Goal: Information Seeking & Learning: Learn about a topic

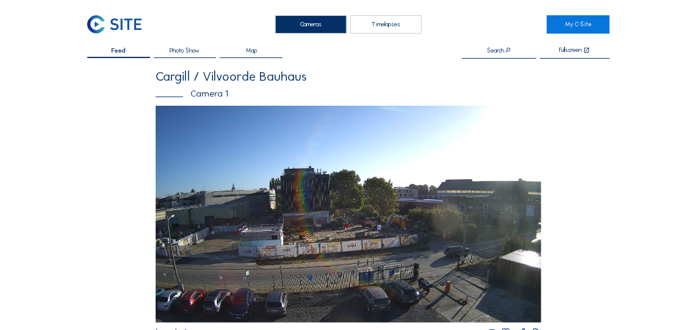
click at [199, 52] on span "Photo Show" at bounding box center [185, 51] width 30 height 7
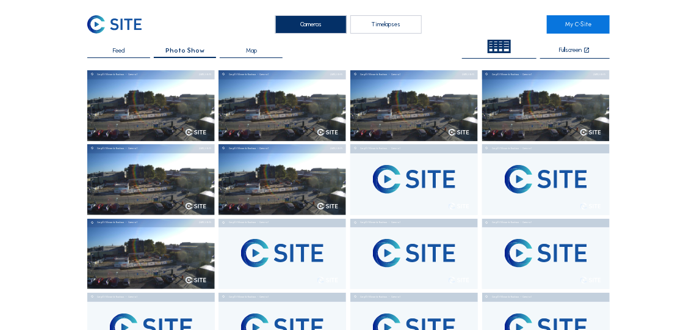
click at [391, 21] on div "Timelapses" at bounding box center [385, 24] width 71 height 18
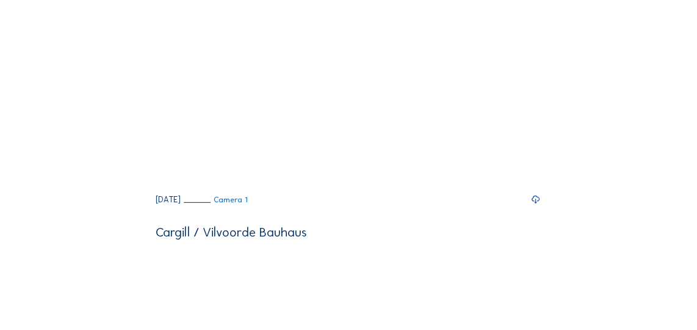
scroll to position [110, 0]
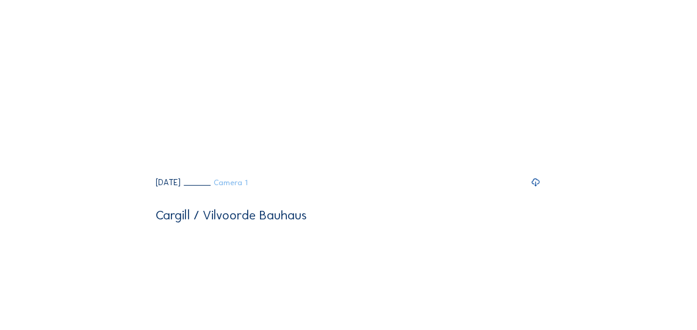
click at [246, 187] on link "Camera 1" at bounding box center [216, 183] width 64 height 8
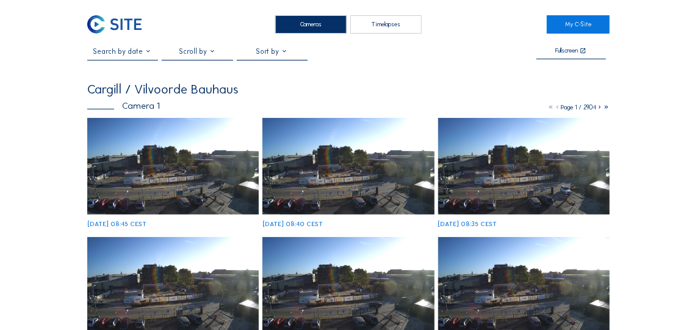
click at [222, 55] on div at bounding box center [197, 53] width 71 height 13
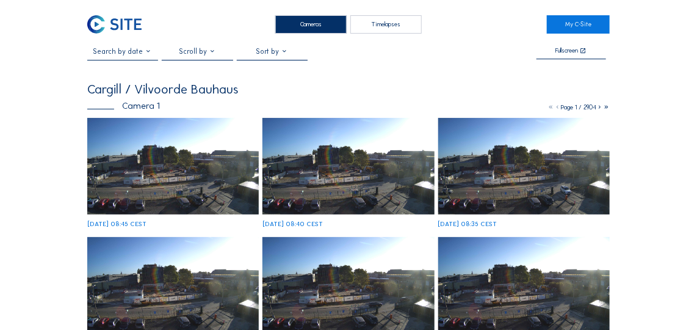
click at [212, 51] on div at bounding box center [197, 53] width 71 height 13
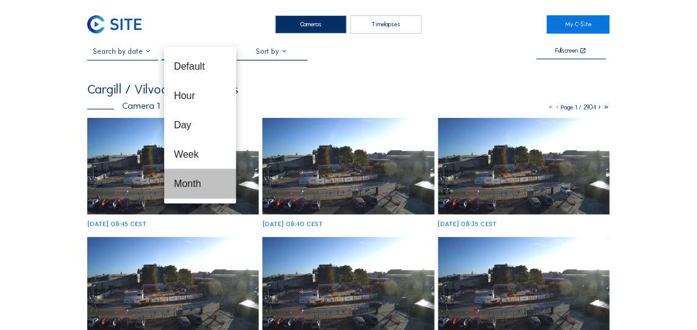
click at [206, 181] on div "Month" at bounding box center [200, 184] width 52 height 12
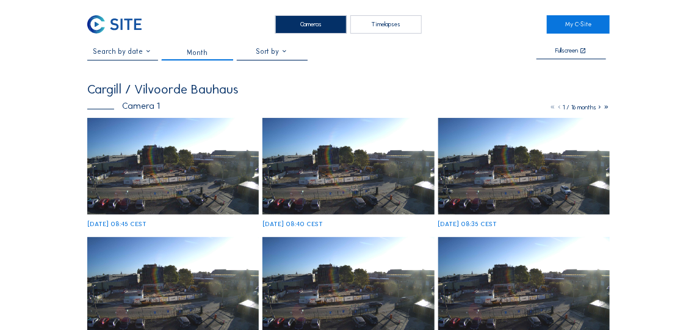
click at [601, 109] on icon at bounding box center [599, 107] width 7 height 8
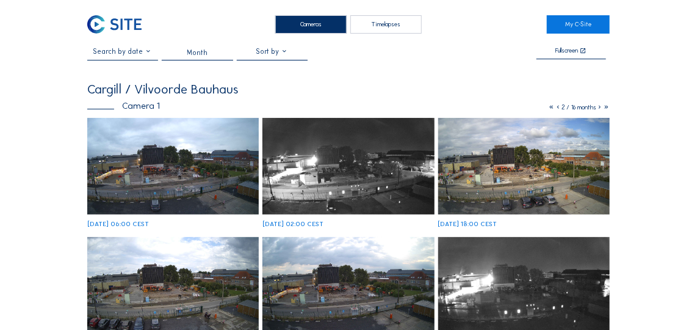
click at [555, 107] on icon at bounding box center [558, 107] width 7 height 8
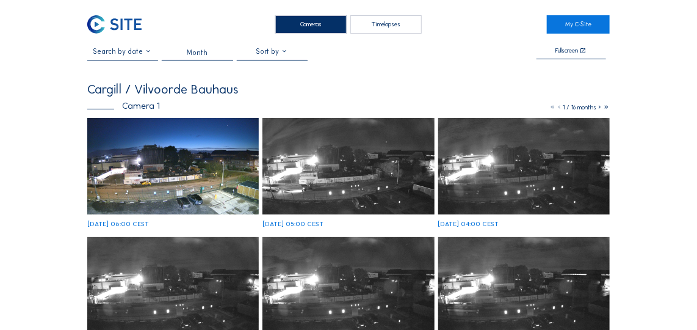
click at [392, 27] on div "Timelapses" at bounding box center [385, 24] width 71 height 18
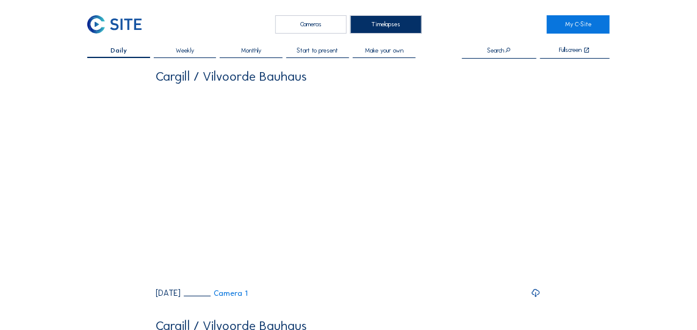
click at [294, 24] on div "Cameras" at bounding box center [310, 24] width 71 height 18
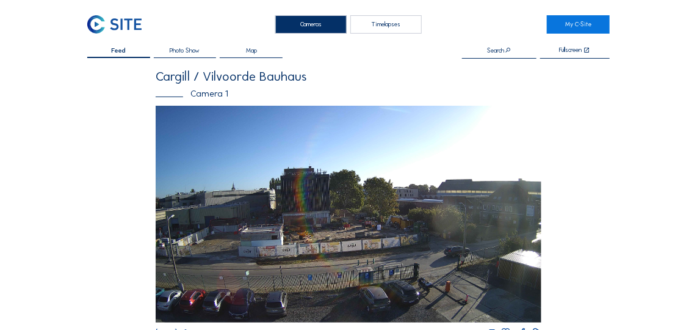
click at [187, 55] on div "Photo Show" at bounding box center [185, 53] width 63 height 11
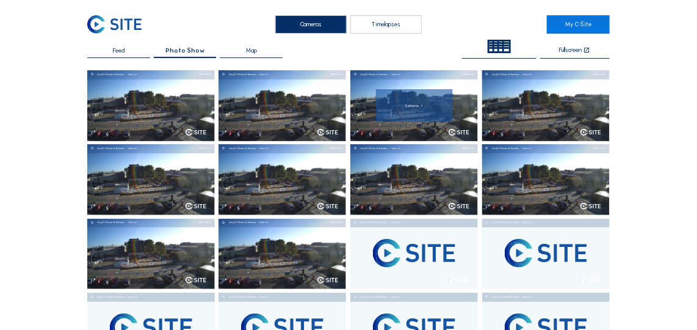
click at [416, 119] on div at bounding box center [414, 105] width 77 height 33
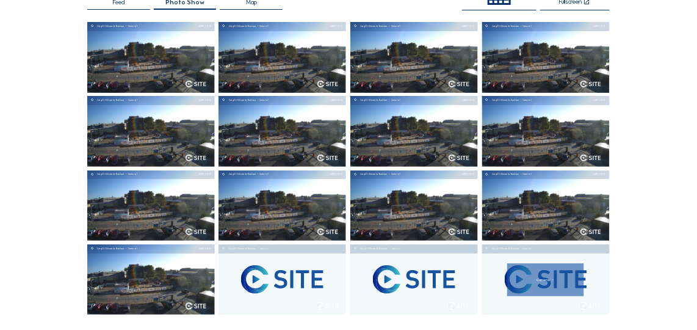
scroll to position [110, 0]
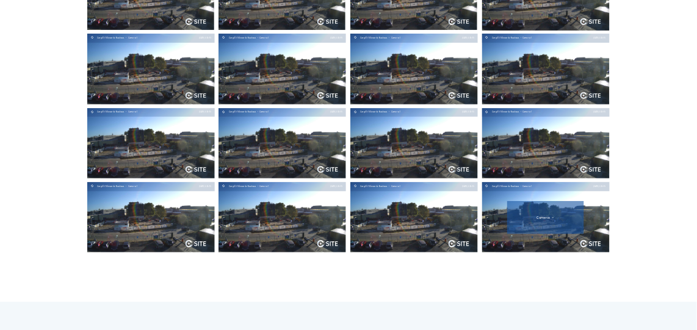
click at [517, 215] on div at bounding box center [545, 217] width 63 height 4
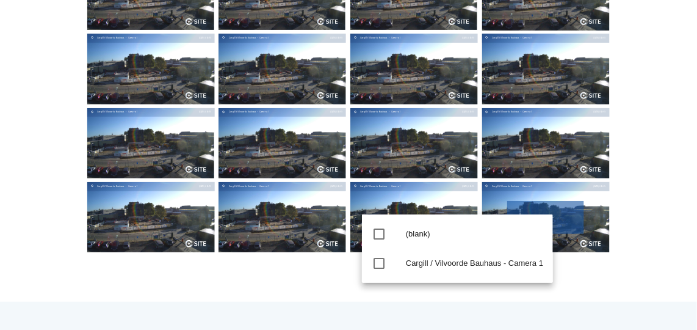
click at [573, 193] on img at bounding box center [545, 217] width 128 height 71
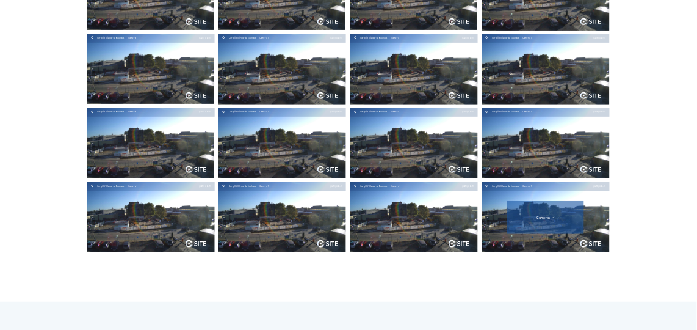
click at [601, 200] on img at bounding box center [545, 217] width 128 height 71
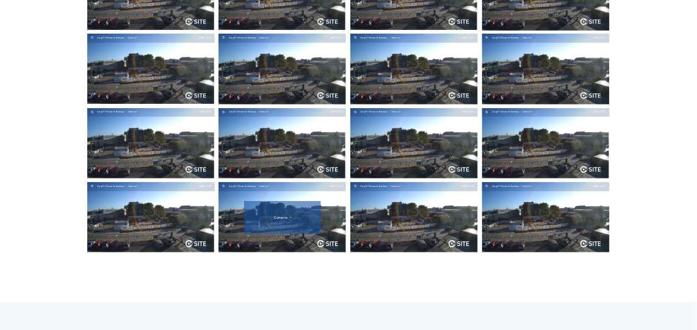
click at [329, 190] on img at bounding box center [282, 217] width 128 height 71
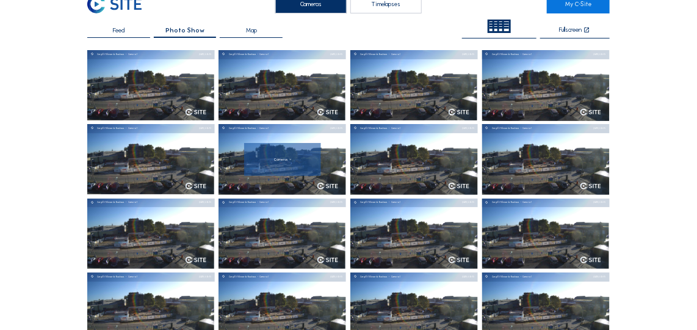
scroll to position [0, 0]
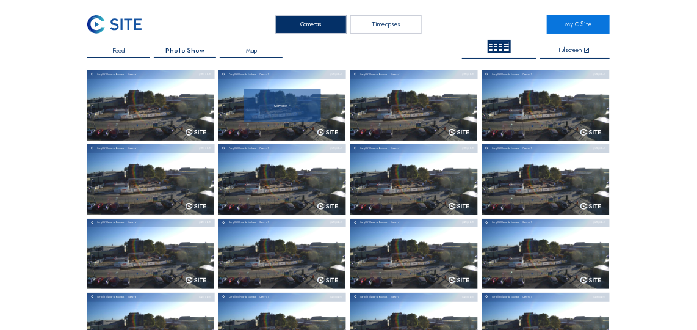
drag, startPoint x: 306, startPoint y: 115, endPoint x: 204, endPoint y: 109, distance: 102.7
click at [204, 109] on img at bounding box center [151, 105] width 128 height 71
click at [201, 105] on img at bounding box center [151, 105] width 128 height 71
click at [202, 129] on img at bounding box center [196, 132] width 21 height 7
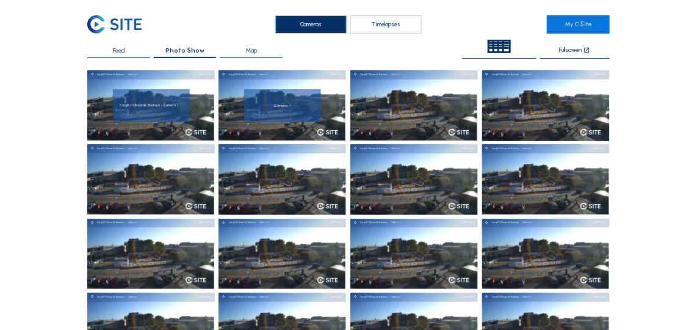
click at [202, 129] on img at bounding box center [196, 132] width 21 height 7
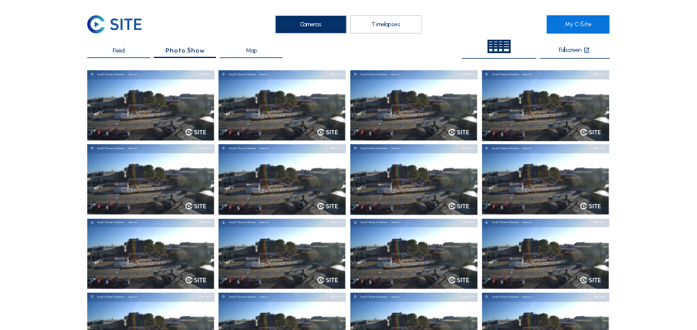
click at [243, 51] on div "Map" at bounding box center [251, 53] width 63 height 11
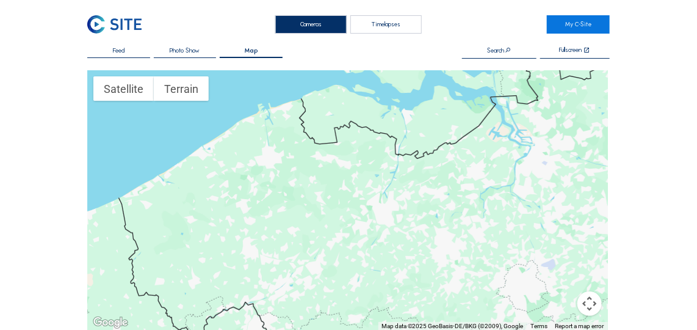
click at [193, 48] on span "Photo Show" at bounding box center [185, 51] width 30 height 7
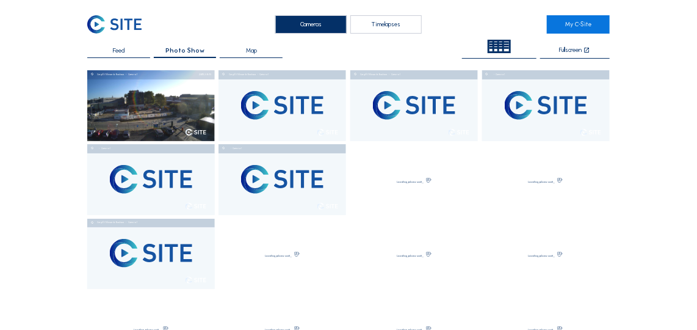
click at [492, 45] on div at bounding box center [491, 45] width 5 height 2
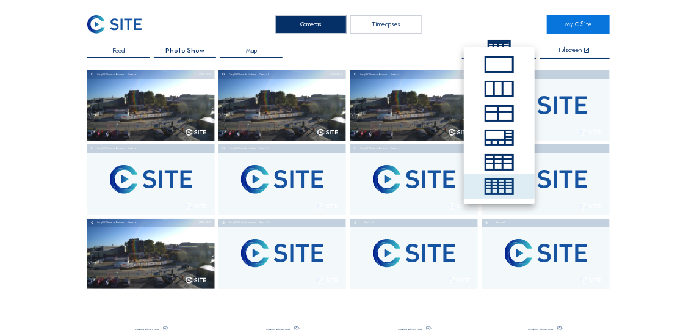
click at [130, 49] on div "Feed" at bounding box center [118, 53] width 63 height 11
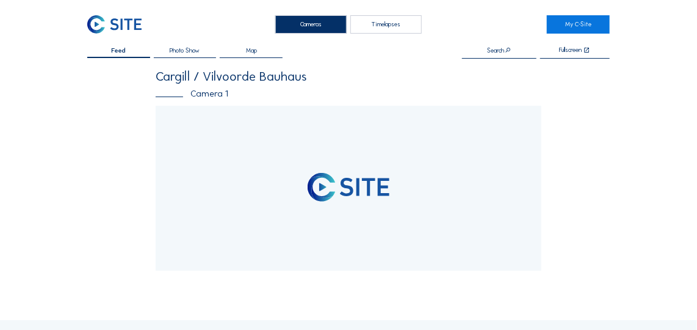
click at [497, 48] on div "Search" at bounding box center [500, 51] width 24 height 7
click at [499, 51] on input "text" at bounding box center [499, 51] width 74 height 8
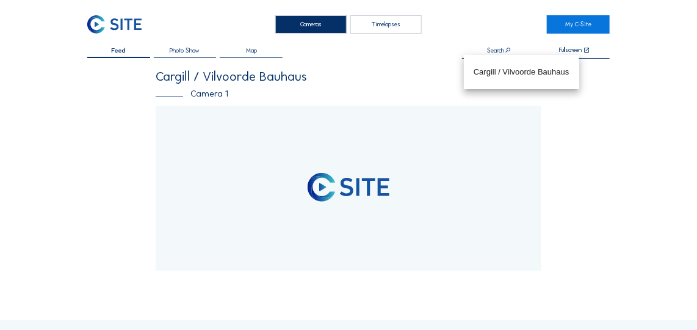
click at [400, 85] on div "[PERSON_NAME] / Vilvoorde Bauhaus Camera 1" at bounding box center [349, 87] width 386 height 35
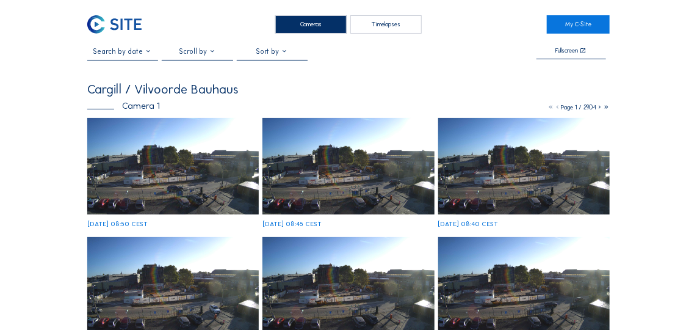
click at [597, 107] on icon at bounding box center [599, 107] width 7 height 8
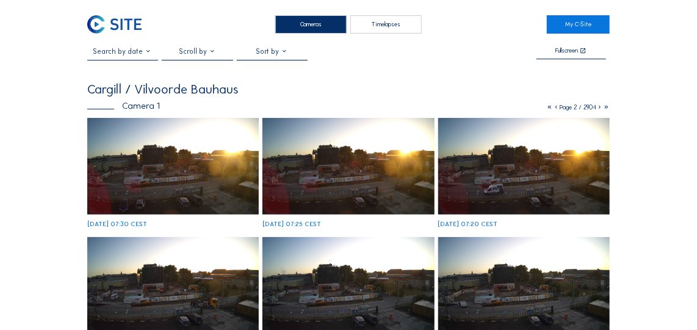
click at [597, 107] on icon at bounding box center [599, 107] width 7 height 8
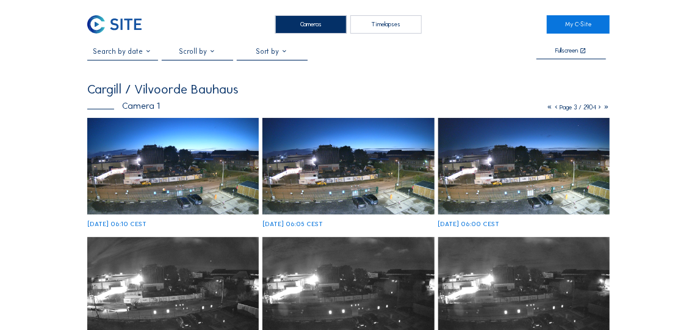
click at [597, 107] on icon at bounding box center [599, 107] width 7 height 8
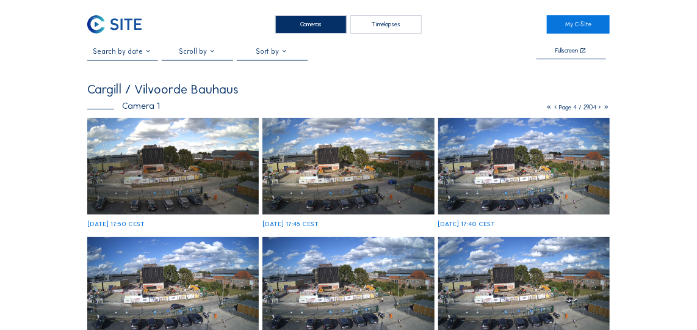
click at [599, 107] on icon at bounding box center [599, 107] width 7 height 8
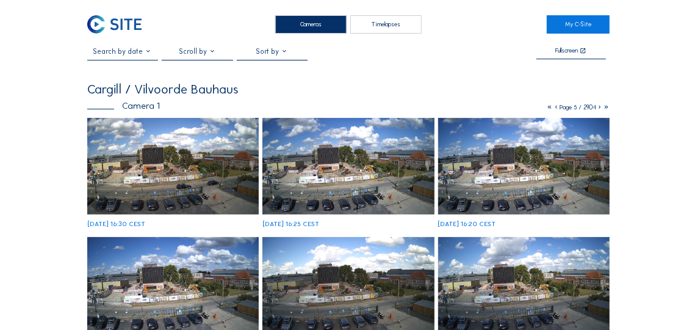
click at [599, 107] on icon at bounding box center [599, 107] width 7 height 8
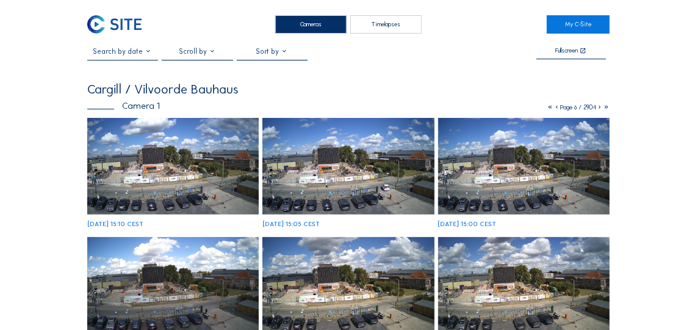
click at [599, 107] on icon at bounding box center [599, 107] width 7 height 8
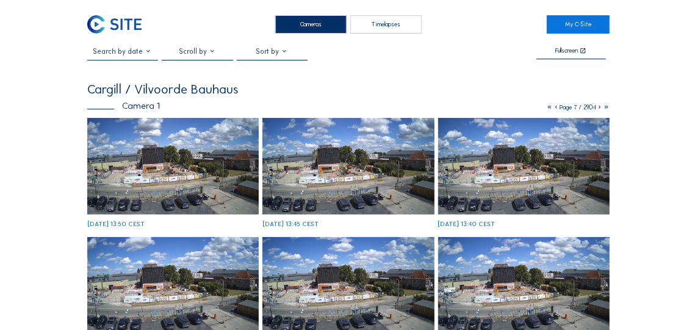
click at [599, 107] on icon at bounding box center [599, 107] width 7 height 8
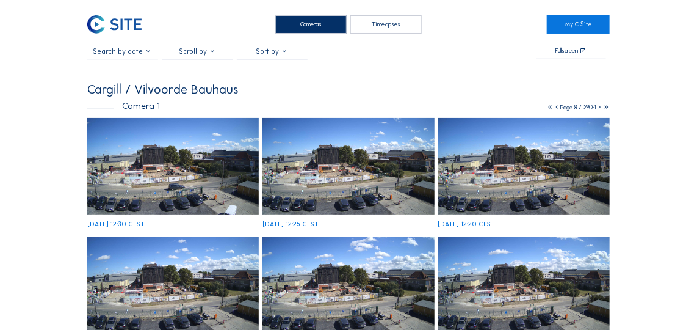
click at [599, 107] on icon at bounding box center [599, 107] width 7 height 8
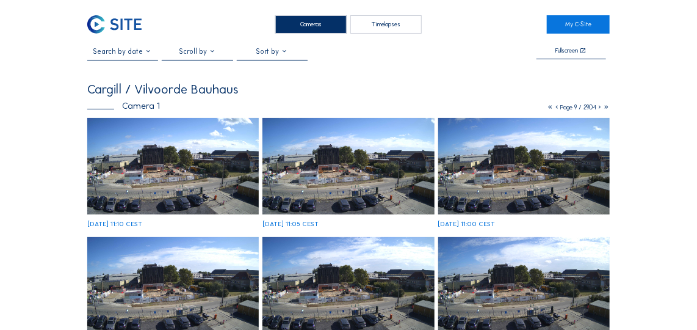
click at [599, 107] on icon at bounding box center [599, 107] width 7 height 8
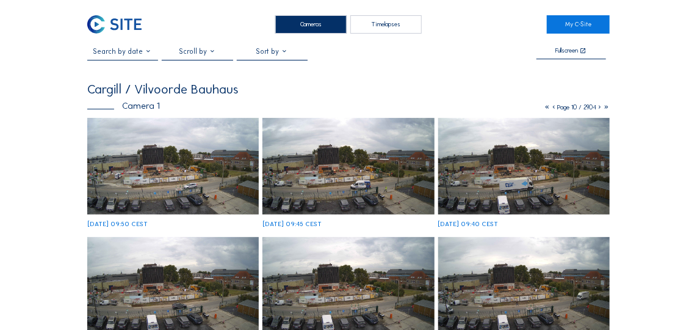
click at [599, 107] on icon at bounding box center [599, 107] width 7 height 8
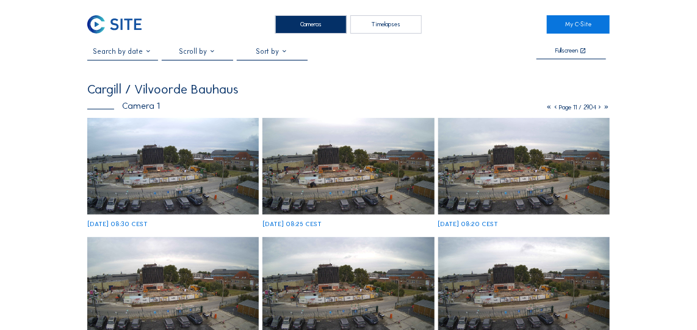
click at [599, 107] on icon at bounding box center [599, 107] width 7 height 8
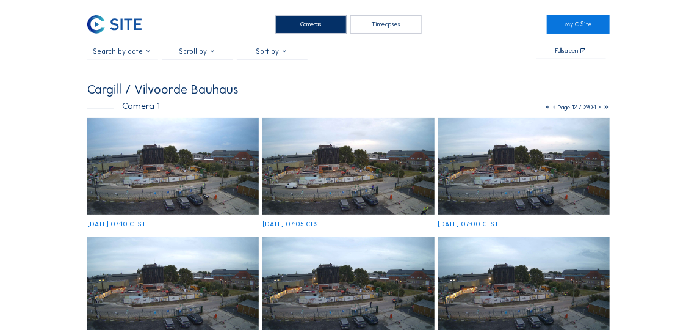
click at [599, 107] on icon at bounding box center [599, 107] width 7 height 8
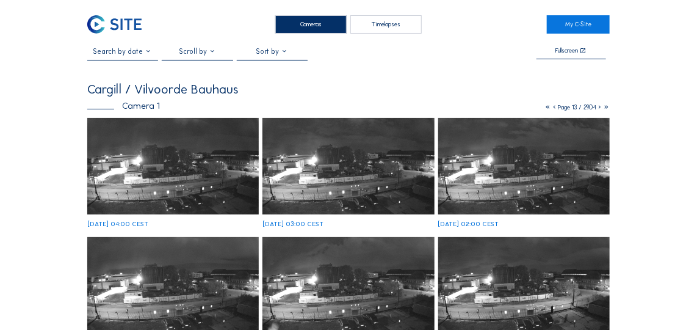
click at [599, 107] on icon at bounding box center [599, 107] width 7 height 8
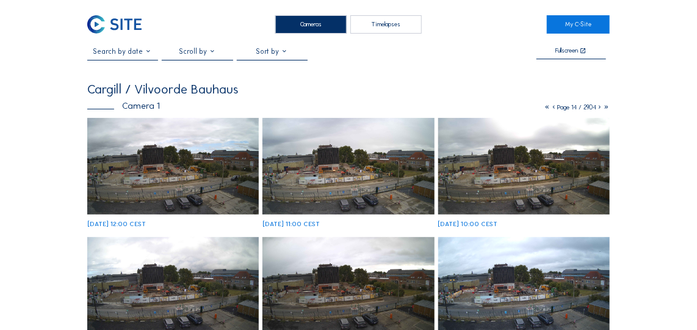
click at [602, 108] on icon at bounding box center [599, 107] width 7 height 8
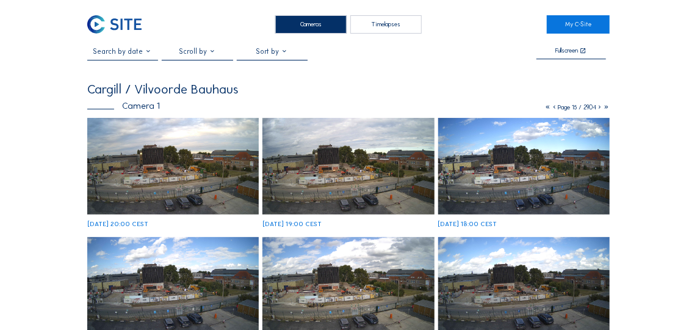
click at [597, 109] on icon at bounding box center [599, 107] width 7 height 8
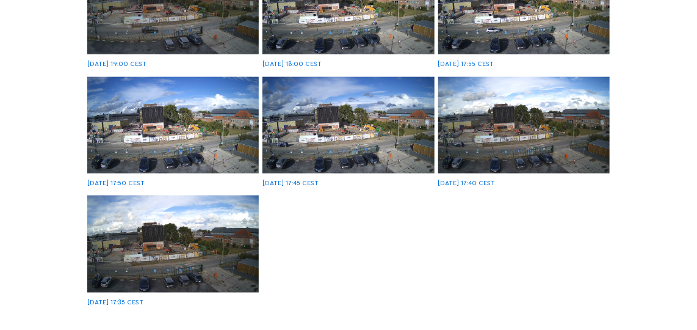
scroll to position [499, 0]
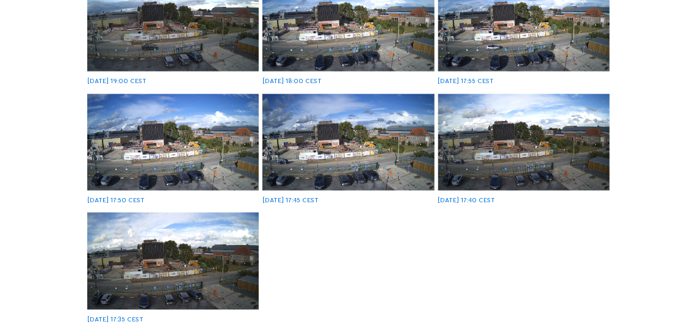
click at [221, 128] on img at bounding box center [173, 142] width 172 height 96
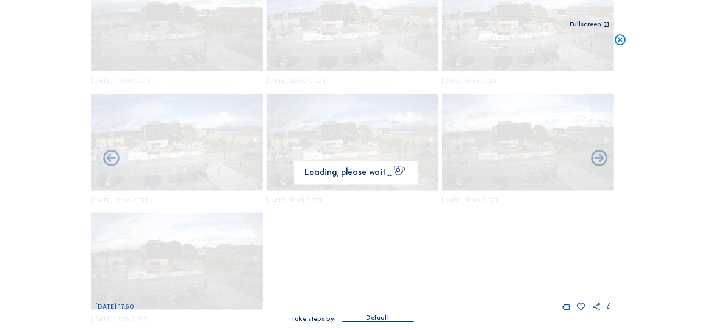
scroll to position [504, 0]
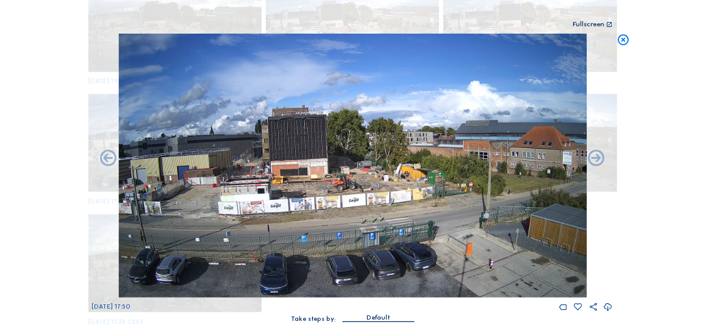
click at [611, 307] on icon at bounding box center [609, 307] width 10 height 12
click at [691, 153] on div "Scroll to travel through time | Press 'Alt' Button + Scroll to Zoom | Click and…" at bounding box center [352, 165] width 705 height 330
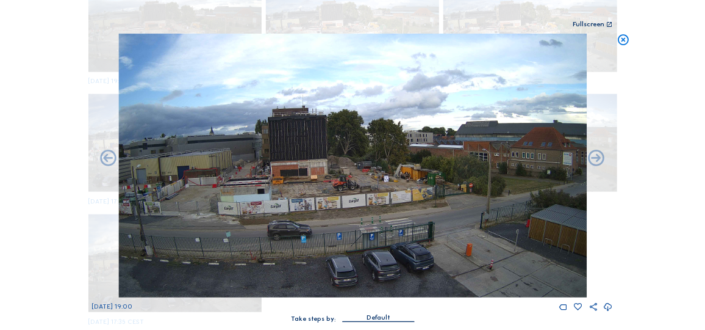
click at [621, 38] on icon at bounding box center [623, 40] width 13 height 13
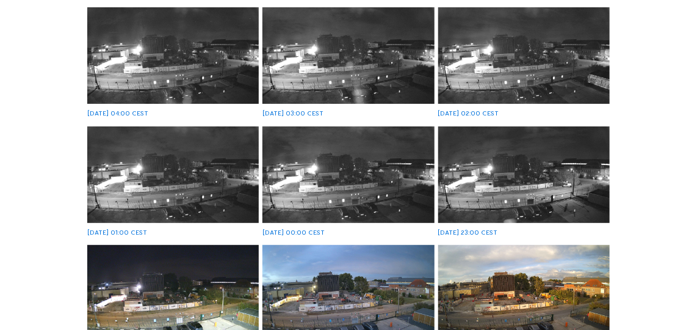
scroll to position [0, 0]
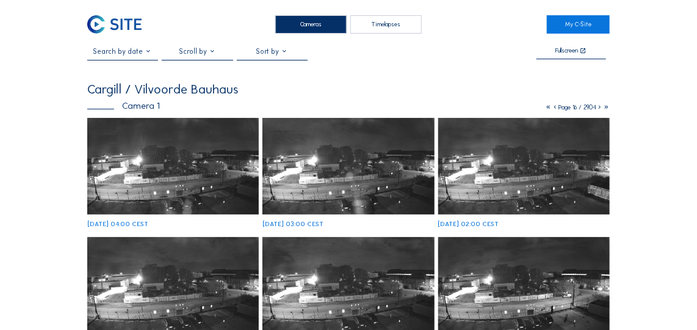
click at [200, 54] on div at bounding box center [197, 53] width 71 height 13
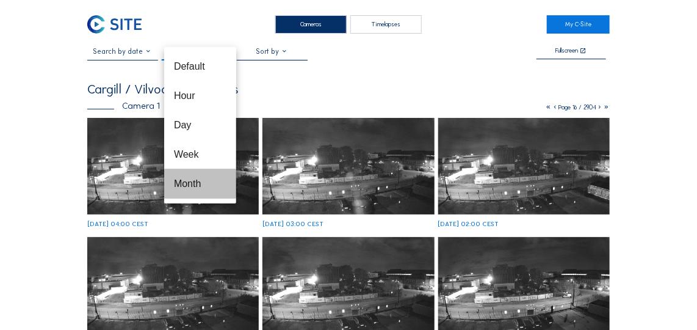
click at [215, 178] on div "Month" at bounding box center [200, 184] width 52 height 12
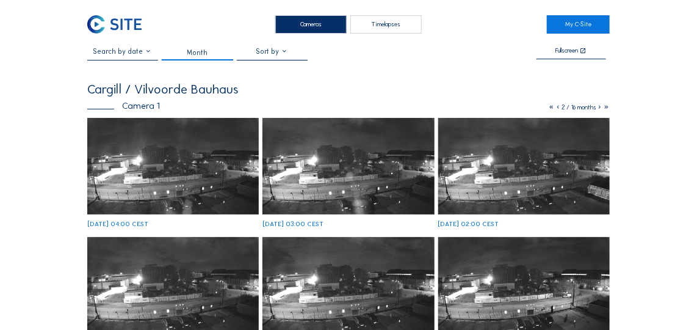
click at [599, 108] on icon at bounding box center [599, 107] width 7 height 8
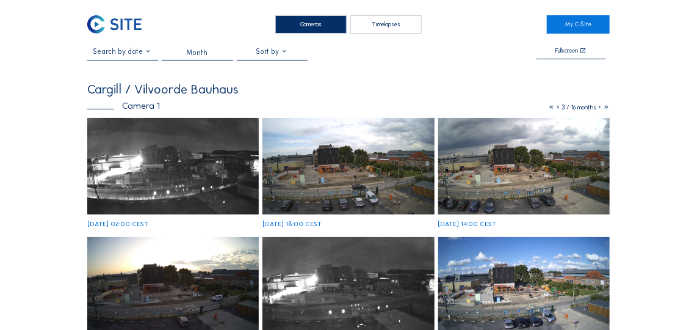
click at [599, 108] on icon at bounding box center [599, 107] width 7 height 8
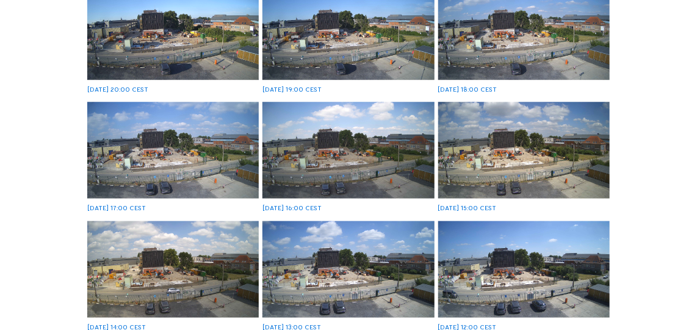
scroll to position [166, 0]
